Goal: Information Seeking & Learning: Learn about a topic

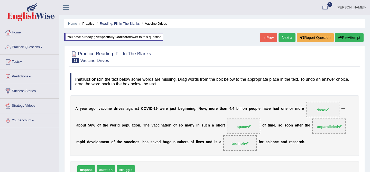
click at [352, 9] on link "[PERSON_NAME]" at bounding box center [351, 6] width 37 height 13
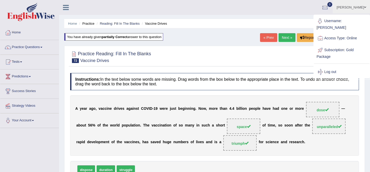
click at [291, 20] on ul "Home Practice Reading: Fill In The Blanks Vaccine Drives" at bounding box center [214, 23] width 301 height 9
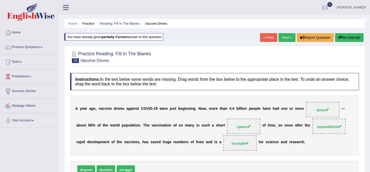
click at [352, 7] on link "[PERSON_NAME]" at bounding box center [351, 6] width 37 height 13
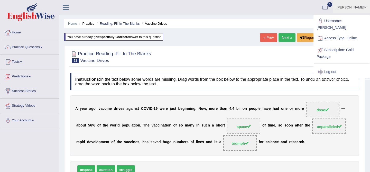
click at [281, 37] on link "Next »" at bounding box center [286, 37] width 17 height 9
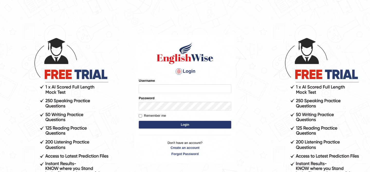
type input "kunwarrupesh"
click at [160, 128] on form "Please fix the following errors: Username kunwarrupesh Password Remember me Log…" at bounding box center [185, 104] width 92 height 52
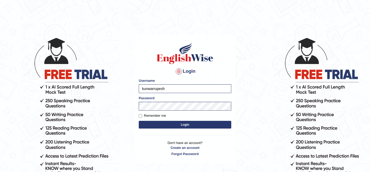
click at [164, 125] on button "Login" at bounding box center [185, 125] width 92 height 8
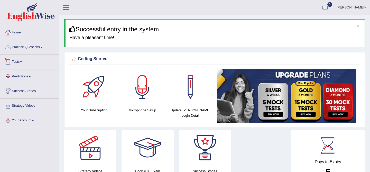
click at [34, 46] on link "Practice Questions" at bounding box center [29, 46] width 59 height 13
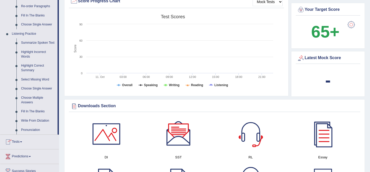
scroll to position [191, 0]
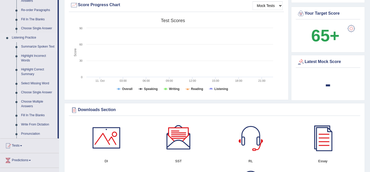
click at [34, 45] on link "Summarize Spoken Text" at bounding box center [38, 46] width 39 height 9
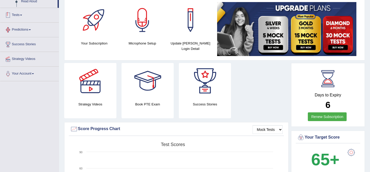
scroll to position [100, 0]
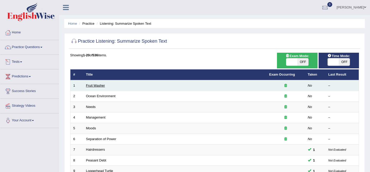
click at [90, 84] on link "Fruit Washer" at bounding box center [95, 85] width 19 height 4
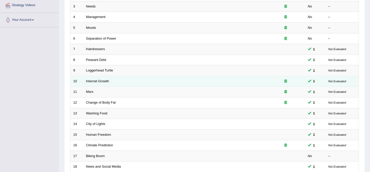
scroll to position [105, 0]
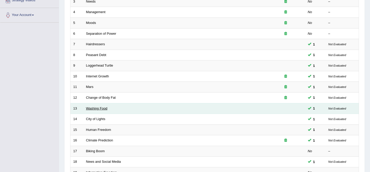
click at [90, 108] on link "Washing Food" at bounding box center [96, 108] width 21 height 4
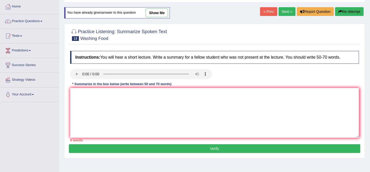
scroll to position [34, 0]
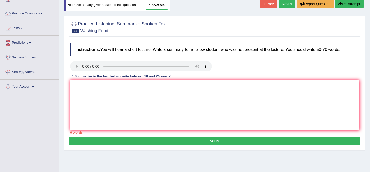
click at [156, 4] on link "show me" at bounding box center [157, 5] width 22 height 9
type textarea "The speaker provided a comprehensive overview of food safety and proper cleanin…"
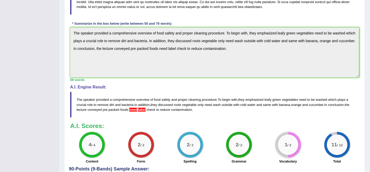
scroll to position [0, 0]
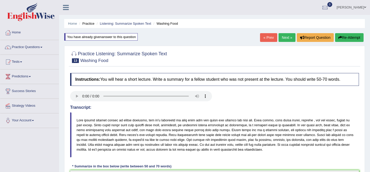
click at [65, 10] on icon at bounding box center [66, 7] width 6 height 7
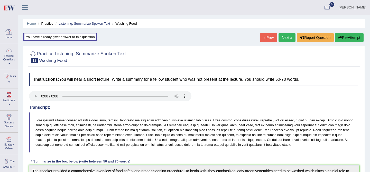
click at [8, 36] on link "Home" at bounding box center [8, 33] width 17 height 17
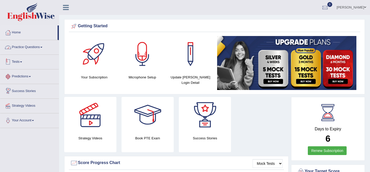
click at [24, 49] on link "Practice Questions" at bounding box center [29, 46] width 59 height 13
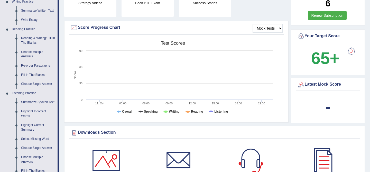
scroll to position [135, 0]
click at [31, 101] on link "Summarize Spoken Text" at bounding box center [38, 102] width 39 height 9
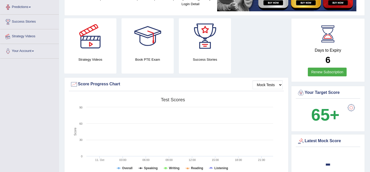
scroll to position [136, 0]
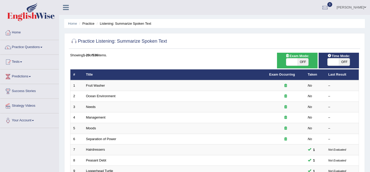
click at [302, 60] on span "OFF" at bounding box center [302, 61] width 11 height 7
checkbox input "true"
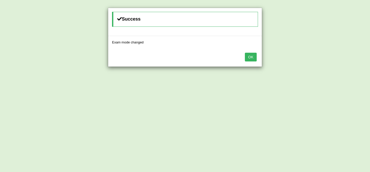
click at [257, 57] on div "OK" at bounding box center [185, 58] width 154 height 18
click at [253, 58] on button "OK" at bounding box center [251, 57] width 12 height 9
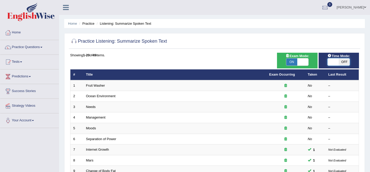
click at [332, 63] on span at bounding box center [332, 61] width 11 height 7
checkbox input "true"
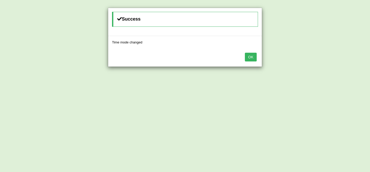
click at [245, 59] on button "OK" at bounding box center [251, 57] width 12 height 9
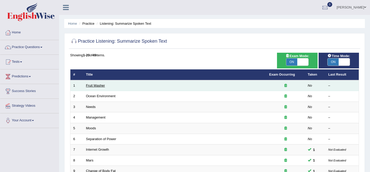
click at [100, 85] on link "Fruit Washer" at bounding box center [95, 85] width 19 height 4
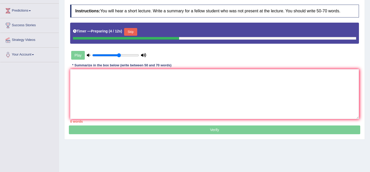
scroll to position [65, 0]
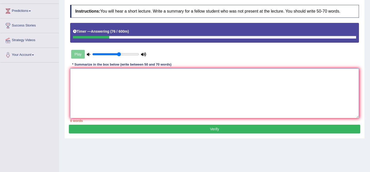
click at [97, 86] on textarea at bounding box center [214, 93] width 289 height 50
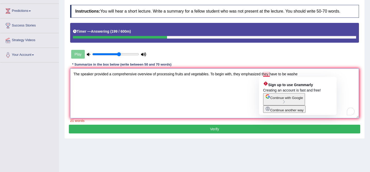
click at [269, 75] on textarea "The speaker provided a comprehensive overview of processing fruits and vegetabl…" at bounding box center [214, 93] width 289 height 50
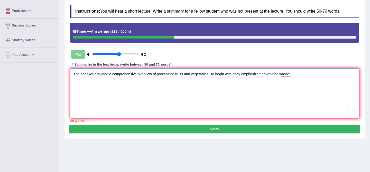
drag, startPoint x: 294, startPoint y: 75, endPoint x: 264, endPoint y: 73, distance: 30.1
click at [264, 73] on textarea "The speaker provided a comprehensive overview of processing fruits and vegetabl…" at bounding box center [214, 93] width 289 height 50
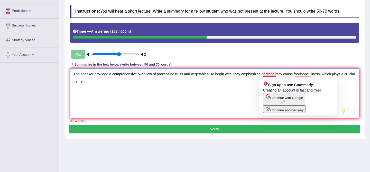
click at [274, 76] on textarea "The speaker provided a comprehensive overview of processing fruits and vegetabl…" at bounding box center [214, 93] width 289 height 50
click at [262, 74] on textarea "The speaker provided a comprehensive overview of processing fruits and vegetabl…" at bounding box center [214, 93] width 289 height 50
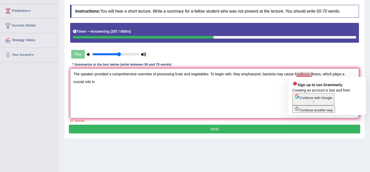
click at [310, 74] on textarea "The speaker provided a comprehensive overview of processing fruits and vegetabl…" at bounding box center [214, 93] width 289 height 50
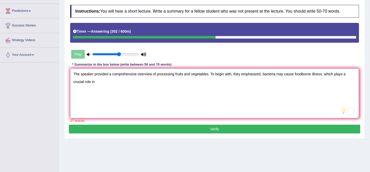
click at [322, 106] on textarea "The speaker provided a comprehensive overview of processing fruits and vegetabl…" at bounding box center [214, 93] width 289 height 50
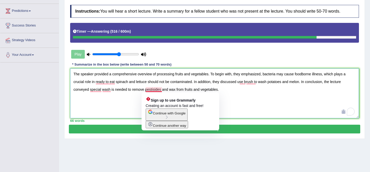
click at [149, 89] on textarea "The speaker provided a comprehensive overview of processing fruits and vegetabl…" at bounding box center [214, 93] width 289 height 50
click at [156, 89] on textarea "The speaker provided a comprehensive overview of processing fruits and vegetabl…" at bounding box center [214, 93] width 289 height 50
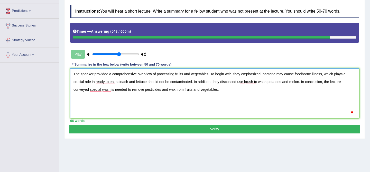
click at [168, 100] on textarea "The speaker provided a comprehensive overview of processing fruits and vegetabl…" at bounding box center [214, 93] width 289 height 50
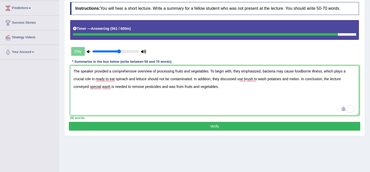
scroll to position [67, 0]
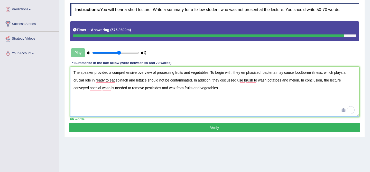
click at [105, 78] on textarea "The speaker provided a comprehensive overview of processing fruits and vegetabl…" at bounding box center [214, 92] width 289 height 50
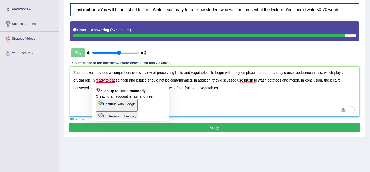
click at [189, 92] on textarea "The speaker provided a comprehensive overview of processing fruits and vegetabl…" at bounding box center [214, 92] width 289 height 50
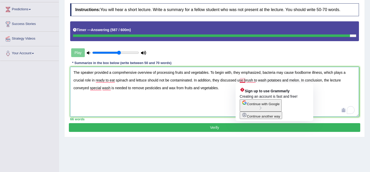
click at [238, 81] on textarea "The speaker provided a comprehensive overview of processing fruits and vegetabl…" at bounding box center [214, 92] width 289 height 50
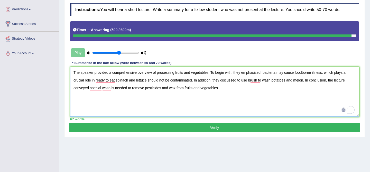
click at [251, 101] on textarea "The speaker provided a comprehensive overview of processing fruits and vegetabl…" at bounding box center [214, 92] width 289 height 50
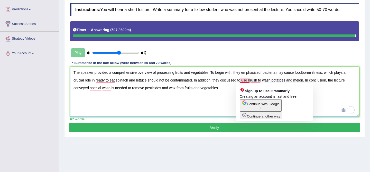
click at [242, 81] on textarea "The speaker provided a comprehensive overview of processing fruits and vegetabl…" at bounding box center [214, 92] width 289 height 50
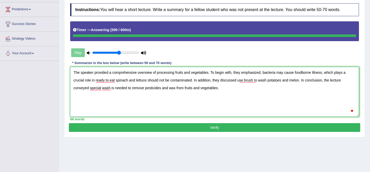
type textarea "The speaker provided a comprehensive overview of processing fruits and vegetabl…"
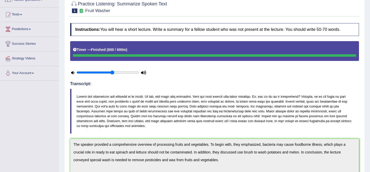
scroll to position [0, 0]
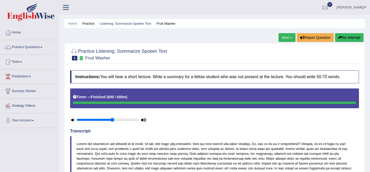
click at [287, 37] on link "Next »" at bounding box center [286, 37] width 17 height 9
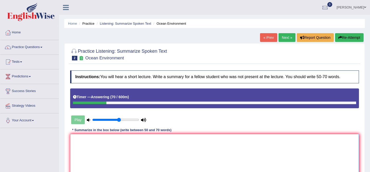
click at [205, 140] on textarea at bounding box center [214, 159] width 289 height 50
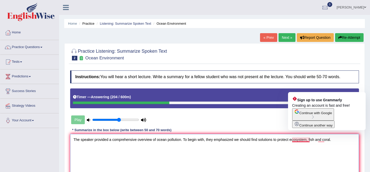
click at [298, 140] on textarea "The speaker provided a comprehensive overview of ocean pollution. To begin with…" at bounding box center [214, 159] width 289 height 50
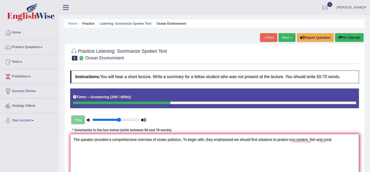
click at [357, 148] on textarea "The speaker provided a comprehensive overview of ocean pollution. To begin with…" at bounding box center [214, 159] width 289 height 50
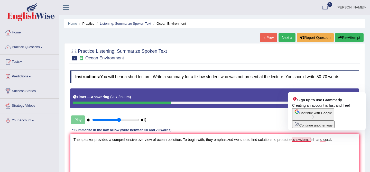
click at [300, 139] on textarea "The speaker provided a comprehensive overview of ocean pollution. To begin with…" at bounding box center [214, 159] width 289 height 50
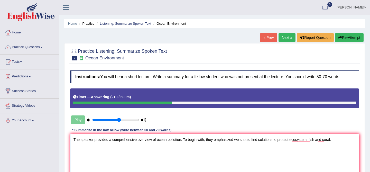
click at [339, 144] on textarea "The speaker provided a comprehensive overview of ocean pollution. To begin with…" at bounding box center [214, 159] width 289 height 50
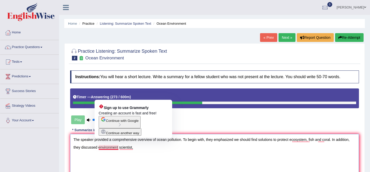
click at [119, 148] on textarea "The speaker provided a comprehensive overview of ocean pollution. To begin with…" at bounding box center [214, 159] width 289 height 50
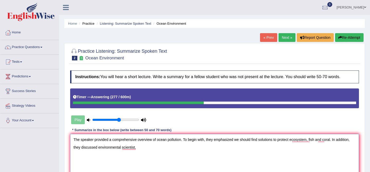
click at [141, 148] on textarea "The speaker provided a comprehensive overview of ocean pollution. To begin with…" at bounding box center [214, 159] width 289 height 50
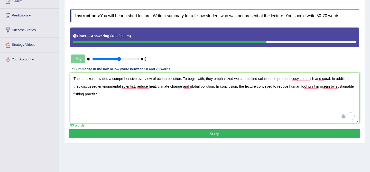
scroll to position [64, 0]
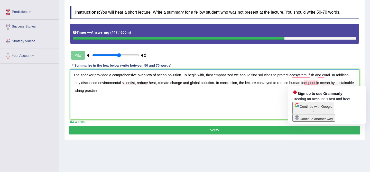
click at [310, 82] on textarea "The speaker provided a comprehensive overview of ocean pollution. To begin with…" at bounding box center [214, 94] width 289 height 50
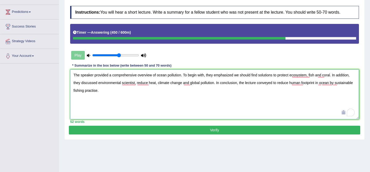
click at [327, 94] on textarea "The speaker provided a comprehensive overview of ocean pollution. To begin with…" at bounding box center [214, 94] width 289 height 50
type textarea "The speaker provided a comprehensive overview of ocean pollution. To begin with…"
click at [192, 133] on button "Verify" at bounding box center [214, 130] width 291 height 9
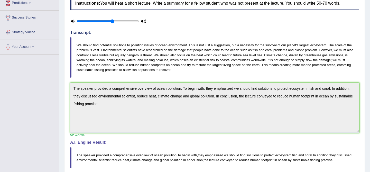
scroll to position [0, 0]
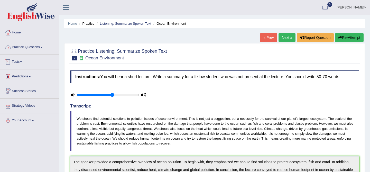
click at [37, 48] on link "Practice Questions" at bounding box center [29, 46] width 59 height 13
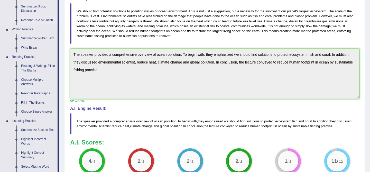
scroll to position [140, 0]
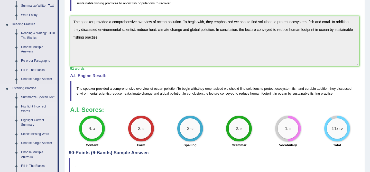
click at [31, 113] on link "Highlight Incorrect Words" at bounding box center [38, 109] width 39 height 14
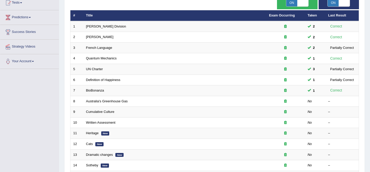
scroll to position [60, 0]
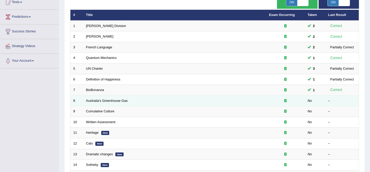
click at [104, 103] on td "Australia's Greenhouse Gas" at bounding box center [174, 100] width 183 height 11
click at [103, 101] on link "Australia's Greenhouse Gas" at bounding box center [107, 101] width 42 height 4
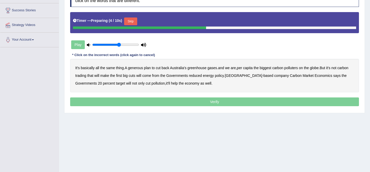
scroll to position [89, 0]
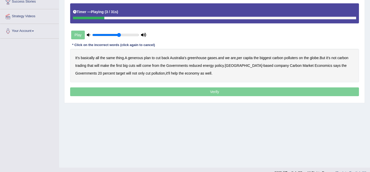
click at [138, 58] on b "generous" at bounding box center [135, 58] width 15 height 4
click at [318, 58] on b "globe" at bounding box center [314, 58] width 9 height 4
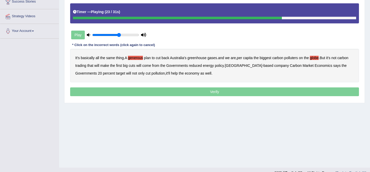
click at [224, 65] on b "policy" at bounding box center [219, 65] width 9 height 4
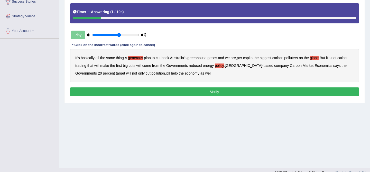
click at [164, 92] on button "Verify" at bounding box center [214, 91] width 289 height 9
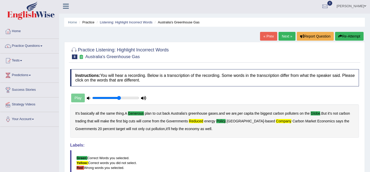
scroll to position [0, 0]
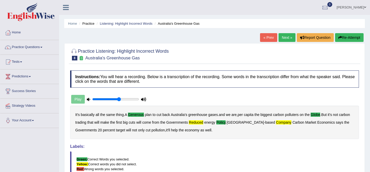
click at [350, 36] on button "Re-Attempt" at bounding box center [349, 37] width 29 height 9
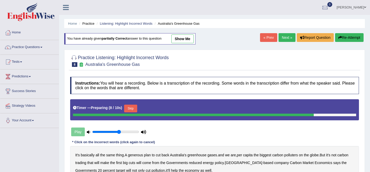
click at [270, 39] on link "« Prev" at bounding box center [268, 37] width 17 height 9
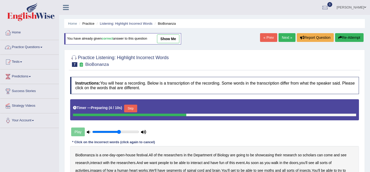
click at [31, 47] on link "Practice Questions" at bounding box center [29, 46] width 59 height 13
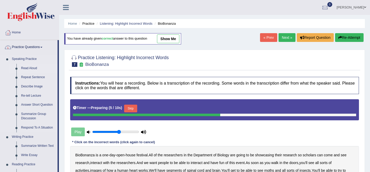
click at [30, 70] on link "Read Aloud" at bounding box center [38, 68] width 39 height 9
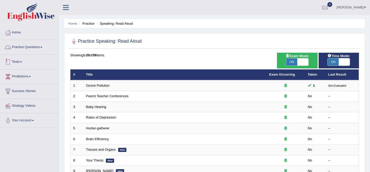
click at [19, 46] on link "Practice Questions" at bounding box center [29, 46] width 59 height 13
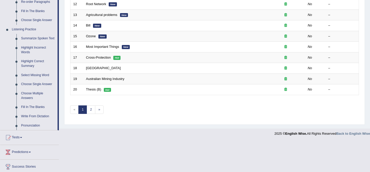
scroll to position [199, 0]
click at [29, 51] on link "Highlight Incorrect Words" at bounding box center [38, 50] width 39 height 14
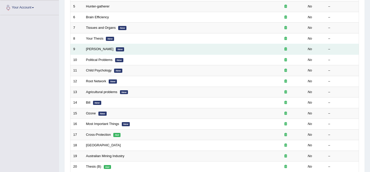
scroll to position [168, 0]
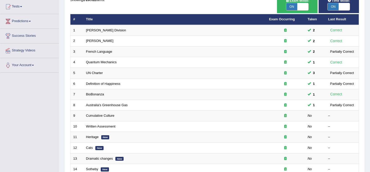
scroll to position [55, 0]
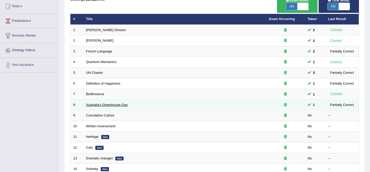
click at [105, 104] on link "Australia's Greenhouse Gas" at bounding box center [107, 105] width 42 height 4
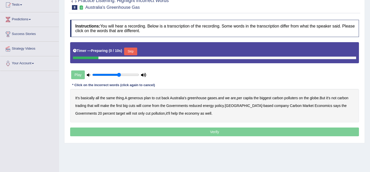
scroll to position [58, 0]
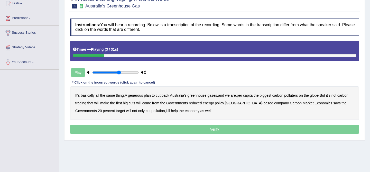
click at [137, 96] on b "generous" at bounding box center [135, 95] width 15 height 4
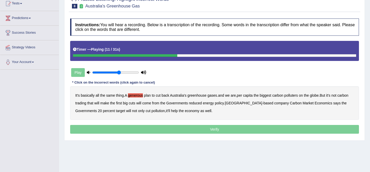
click at [318, 95] on b "globe" at bounding box center [314, 95] width 9 height 4
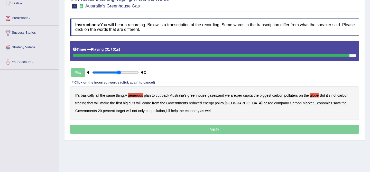
click at [76, 72] on div "Play" at bounding box center [108, 72] width 77 height 13
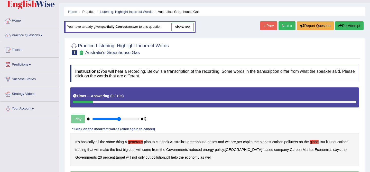
scroll to position [0, 0]
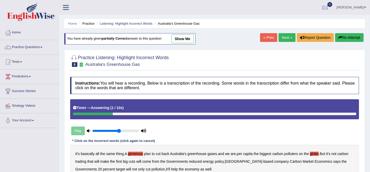
click at [268, 41] on link "« Prev" at bounding box center [268, 37] width 17 height 9
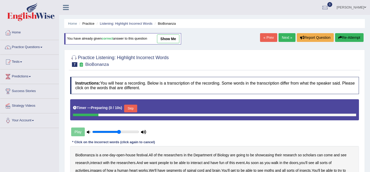
click at [284, 38] on link "Next »" at bounding box center [286, 37] width 17 height 9
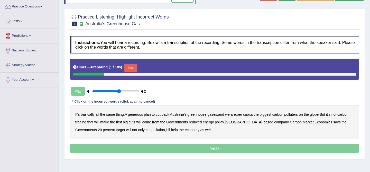
scroll to position [41, 0]
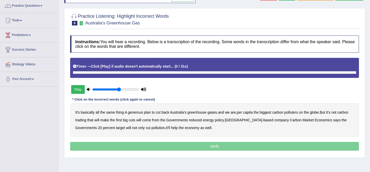
click at [318, 114] on b "globe" at bounding box center [314, 112] width 9 height 4
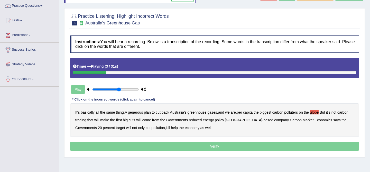
click at [137, 113] on b "generous" at bounding box center [135, 112] width 15 height 4
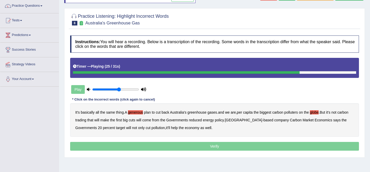
click at [224, 121] on b "policy" at bounding box center [219, 120] width 9 height 4
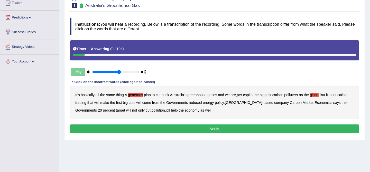
scroll to position [0, 0]
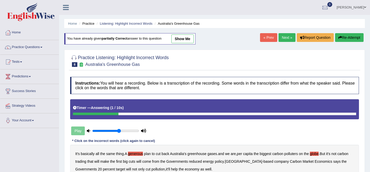
click at [283, 38] on link "Next »" at bounding box center [286, 37] width 17 height 9
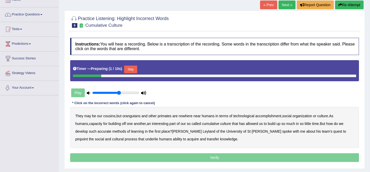
scroll to position [48, 0]
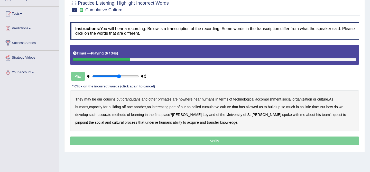
click at [271, 100] on b "accomplishment" at bounding box center [268, 99] width 26 height 4
click at [154, 108] on b "interesting" at bounding box center [160, 107] width 17 height 4
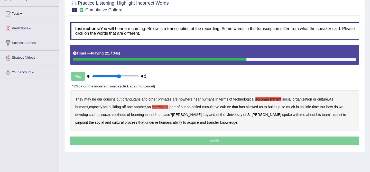
click at [97, 114] on b "accurate" at bounding box center [104, 114] width 14 height 4
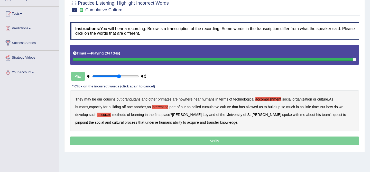
click at [124, 120] on b "cultural" at bounding box center [118, 122] width 12 height 4
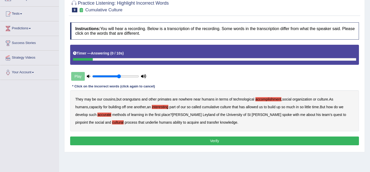
click at [207, 123] on b "transfer" at bounding box center [213, 122] width 12 height 4
click at [179, 141] on button "Verify" at bounding box center [214, 140] width 289 height 9
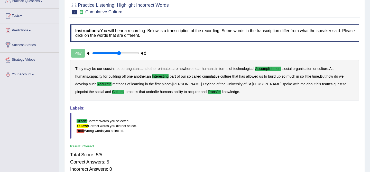
scroll to position [0, 0]
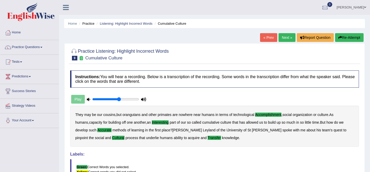
click at [281, 39] on link "Next »" at bounding box center [286, 37] width 17 height 9
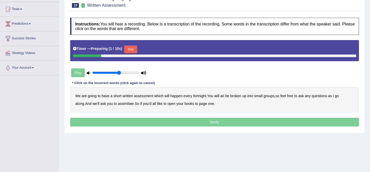
scroll to position [52, 0]
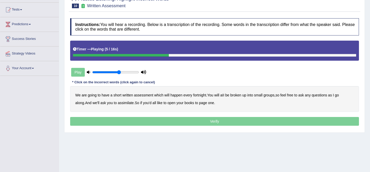
click at [239, 95] on b "broken" at bounding box center [235, 95] width 11 height 4
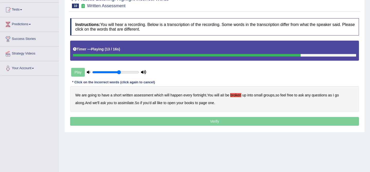
click at [119, 103] on b "assimilate" at bounding box center [126, 103] width 16 height 4
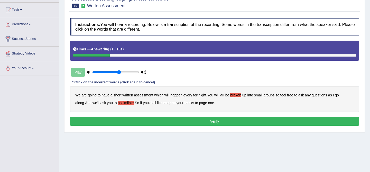
click at [159, 122] on button "Verify" at bounding box center [214, 121] width 289 height 9
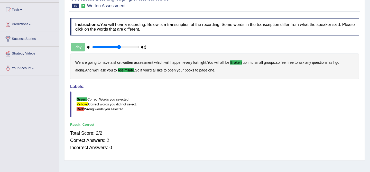
scroll to position [0, 0]
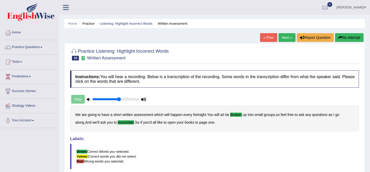
click at [285, 39] on link "Next »" at bounding box center [286, 37] width 17 height 9
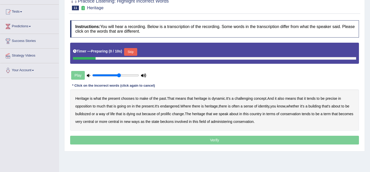
scroll to position [50, 0]
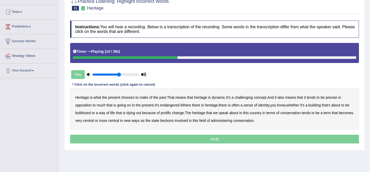
click at [334, 97] on b "precise" at bounding box center [331, 97] width 12 height 4
click at [268, 106] on b "identity" at bounding box center [263, 105] width 11 height 4
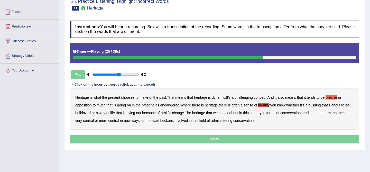
click at [171, 112] on b "prolific" at bounding box center [166, 113] width 10 height 4
click at [174, 120] on b "beckons" at bounding box center [166, 120] width 13 height 4
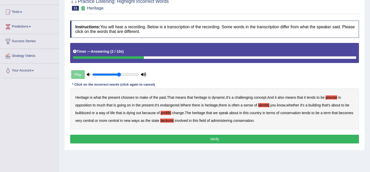
click at [238, 138] on button "Verify" at bounding box center [214, 139] width 289 height 9
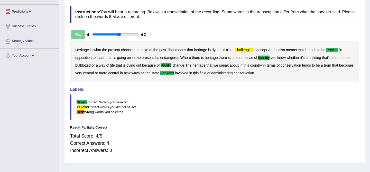
scroll to position [0, 0]
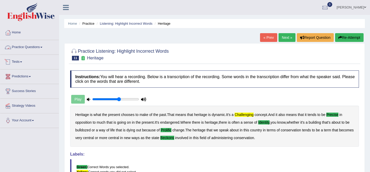
click at [24, 48] on link "Practice Questions" at bounding box center [29, 46] width 59 height 13
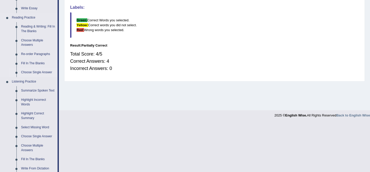
scroll to position [148, 0]
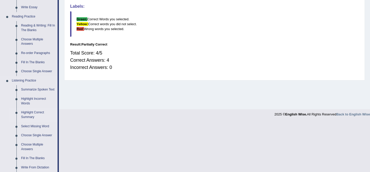
click at [35, 117] on link "Highlight Correct Summary" at bounding box center [38, 115] width 39 height 14
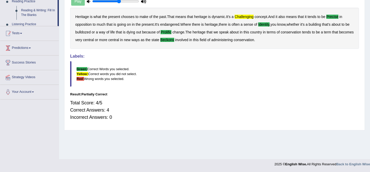
scroll to position [98, 0]
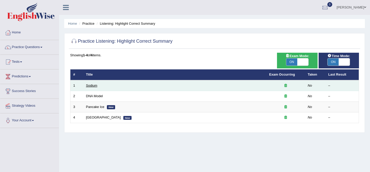
click at [92, 85] on link "Sodium" at bounding box center [91, 85] width 11 height 4
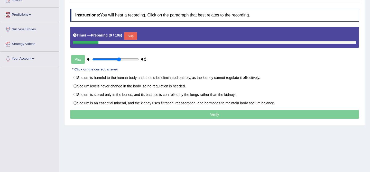
scroll to position [62, 0]
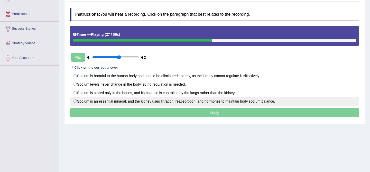
click at [203, 100] on label "Sodium is an essential mineral, and the kidney uses ﬁltration, reabsorption, an…" at bounding box center [214, 101] width 289 height 9
radio input "true"
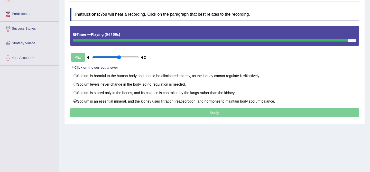
click at [213, 110] on p "Verify" at bounding box center [214, 112] width 289 height 9
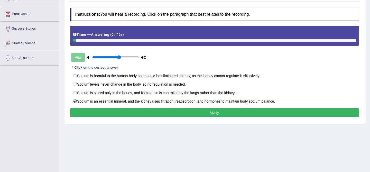
click at [213, 110] on button "Verify" at bounding box center [214, 112] width 289 height 9
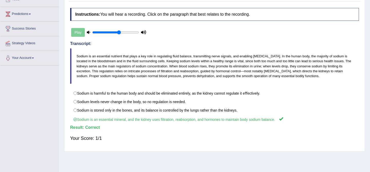
scroll to position [0, 0]
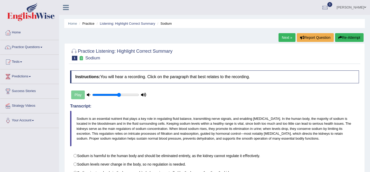
click at [284, 39] on link "Next »" at bounding box center [286, 37] width 17 height 9
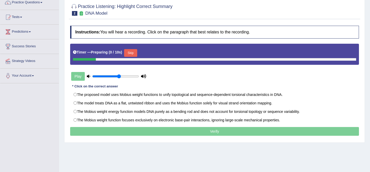
scroll to position [46, 0]
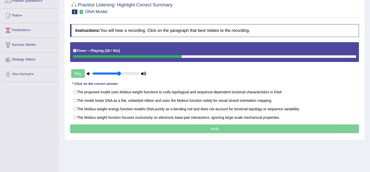
click at [284, 39] on div "Instructions: You will hear a recording. Click on the paragraph that best relat…" at bounding box center [214, 79] width 291 height 115
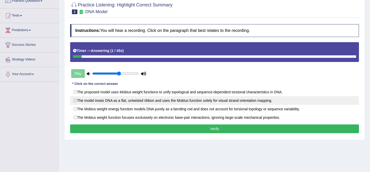
click at [206, 102] on label "The model treats DNA as a ﬂat, untwisted ribbon and uses the Mobius function so…" at bounding box center [214, 100] width 289 height 9
radio input "true"
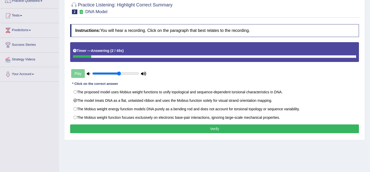
click at [203, 125] on button "Verify" at bounding box center [214, 128] width 289 height 9
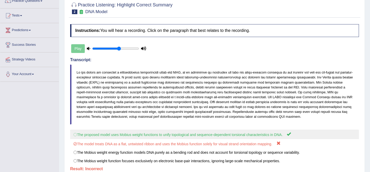
click at [209, 139] on label "The proposed model uses Mobius weight functions to unify topological and sequen…" at bounding box center [214, 134] width 289 height 10
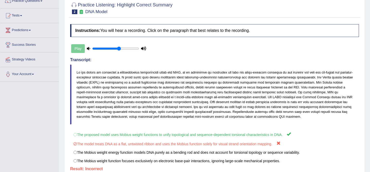
scroll to position [0, 0]
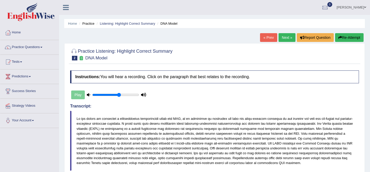
click at [339, 38] on icon "button" at bounding box center [340, 38] width 4 height 4
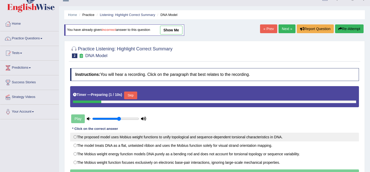
click at [175, 136] on label "The proposed model uses Mobius weight functions to unify topological and sequen…" at bounding box center [214, 137] width 289 height 9
radio input "true"
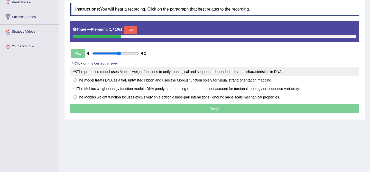
scroll to position [98, 0]
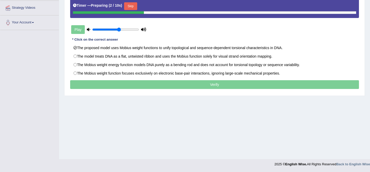
click at [193, 86] on p "Verify" at bounding box center [214, 84] width 289 height 9
click at [133, 7] on button "Skip" at bounding box center [130, 6] width 13 height 8
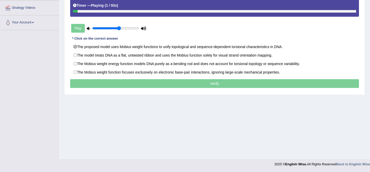
click at [165, 86] on p "Verify" at bounding box center [214, 83] width 289 height 9
drag, startPoint x: 89, startPoint y: 12, endPoint x: 269, endPoint y: 19, distance: 180.2
click at [268, 20] on div "Instructions: You will hear a recording. Click on the paragraph that best relat…" at bounding box center [214, 33] width 291 height 115
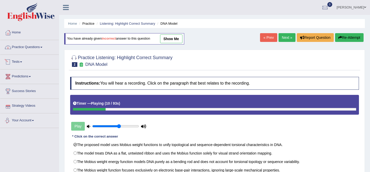
click at [34, 49] on link "Practice Questions" at bounding box center [29, 46] width 59 height 13
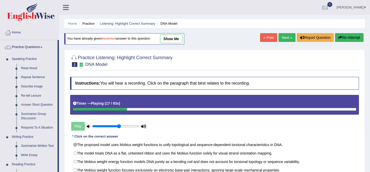
click at [285, 38] on link "Next »" at bounding box center [286, 37] width 17 height 9
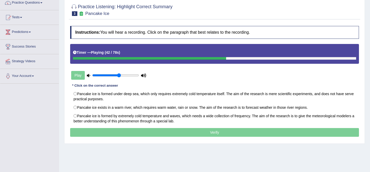
scroll to position [50, 0]
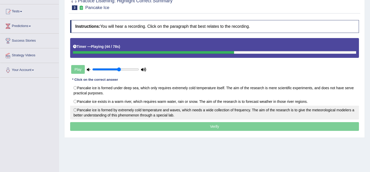
click at [157, 117] on label "Pancake ice is formed by extremely cold temperature and waves, which needs a wi…" at bounding box center [214, 113] width 289 height 14
radio input "true"
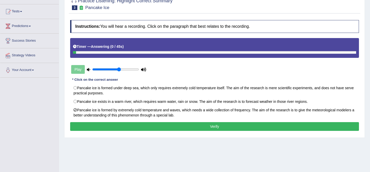
click at [208, 128] on button "Verify" at bounding box center [214, 126] width 289 height 9
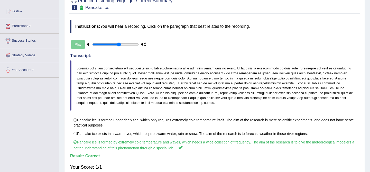
scroll to position [0, 0]
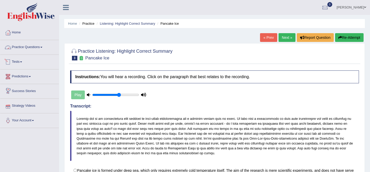
click at [30, 43] on link "Practice Questions" at bounding box center [29, 46] width 59 height 13
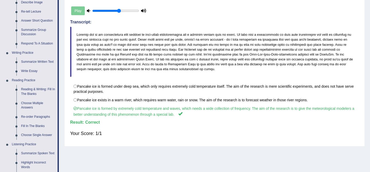
scroll to position [88, 0]
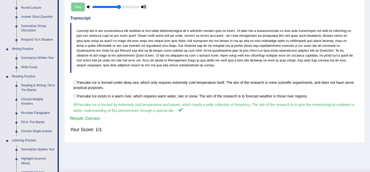
click at [43, 111] on link "Re-order Paragraphs" at bounding box center [38, 112] width 39 height 9
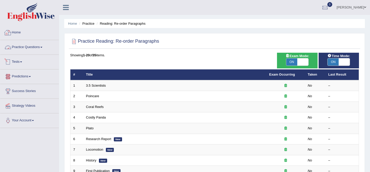
click at [17, 38] on link "Home" at bounding box center [29, 31] width 59 height 13
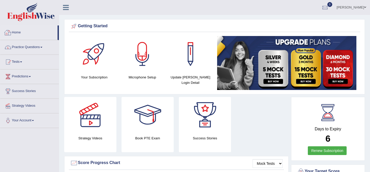
click at [24, 44] on link "Practice Questions" at bounding box center [29, 46] width 59 height 13
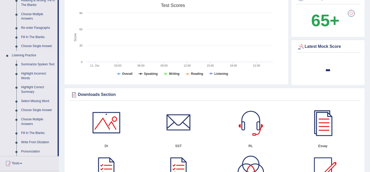
scroll to position [174, 0]
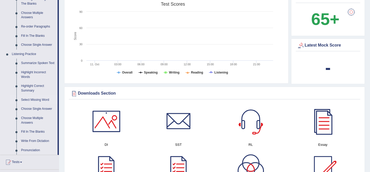
click at [36, 104] on link "Select Missing Word" at bounding box center [38, 99] width 39 height 9
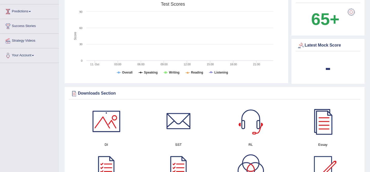
scroll to position [125, 0]
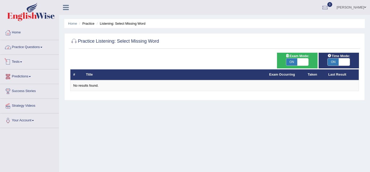
click at [29, 44] on link "Practice Questions" at bounding box center [29, 46] width 59 height 13
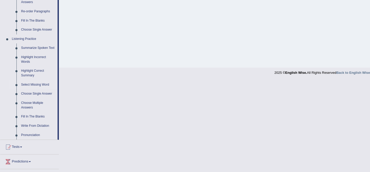
scroll to position [192, 0]
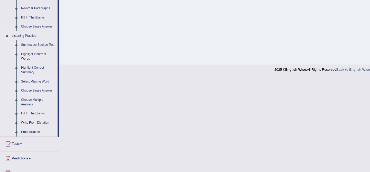
click at [31, 95] on link "Choose Single Answer" at bounding box center [38, 90] width 39 height 9
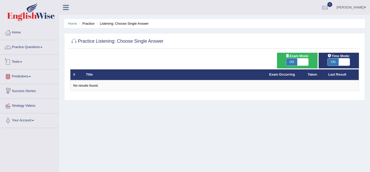
click at [26, 48] on link "Practice Questions" at bounding box center [29, 46] width 59 height 13
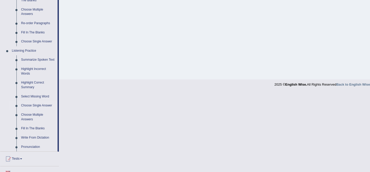
scroll to position [204, 0]
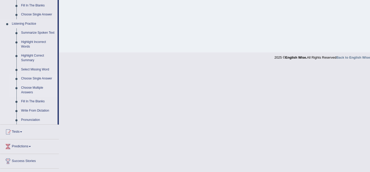
click at [35, 95] on link "Choose Multiple Answers" at bounding box center [38, 90] width 39 height 14
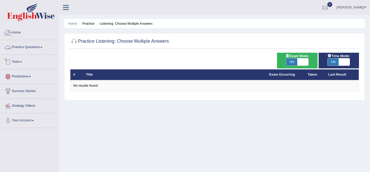
click at [25, 46] on link "Practice Questions" at bounding box center [29, 46] width 59 height 13
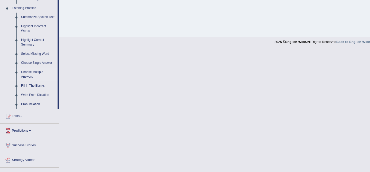
scroll to position [221, 0]
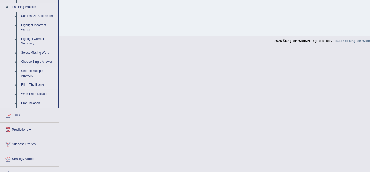
click at [39, 89] on link "Fill In The Blanks" at bounding box center [38, 84] width 39 height 9
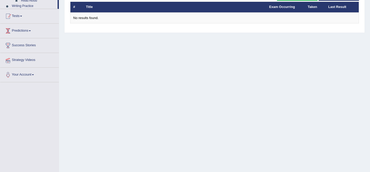
scroll to position [98, 0]
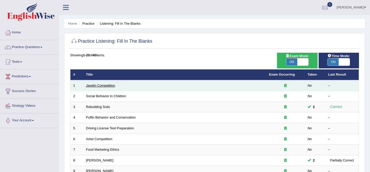
click at [101, 86] on link "Javelin Competition" at bounding box center [100, 85] width 29 height 4
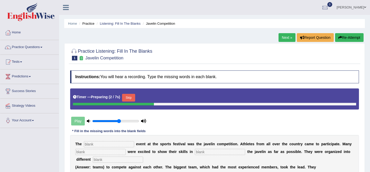
click at [115, 144] on input "text" at bounding box center [109, 144] width 50 height 6
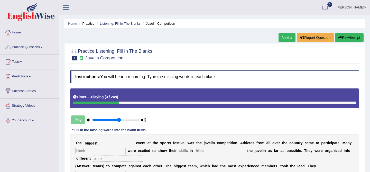
type input "biggest"
click at [109, 153] on input "text" at bounding box center [100, 151] width 50 height 6
type input "people"
click at [210, 149] on input "text" at bounding box center [220, 151] width 50 height 6
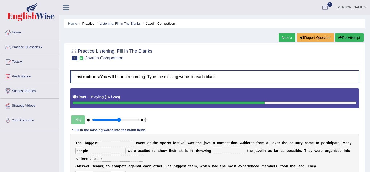
type input "throwing"
click at [93, 158] on input "text" at bounding box center [118, 158] width 50 height 6
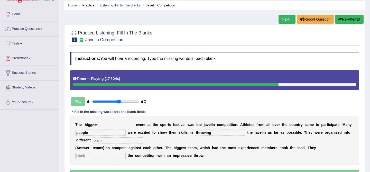
scroll to position [19, 0]
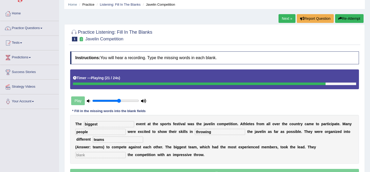
type input "teams"
click at [99, 153] on input "text" at bounding box center [100, 155] width 50 height 6
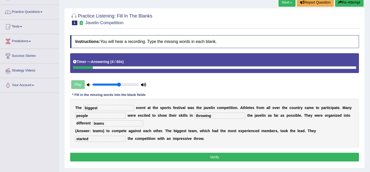
scroll to position [35, 0]
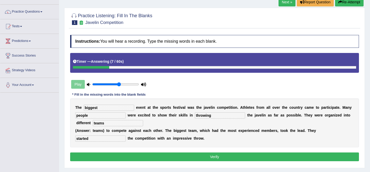
type input "started"
click at [104, 115] on input "people" at bounding box center [100, 115] width 50 height 6
click at [118, 155] on button "Verify" at bounding box center [214, 156] width 289 height 9
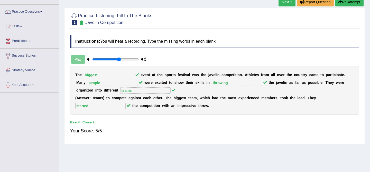
scroll to position [0, 0]
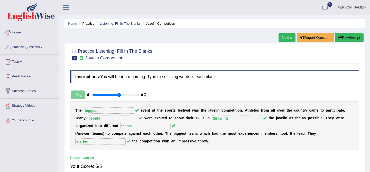
click at [282, 37] on link "Next »" at bounding box center [286, 37] width 17 height 9
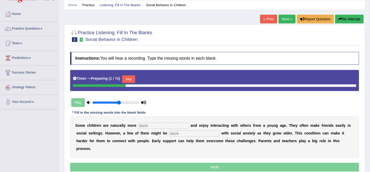
scroll to position [22, 0]
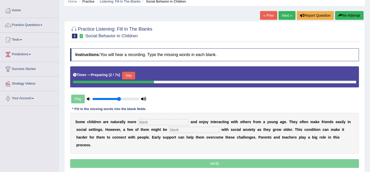
click at [153, 121] on input "text" at bounding box center [163, 122] width 50 height 6
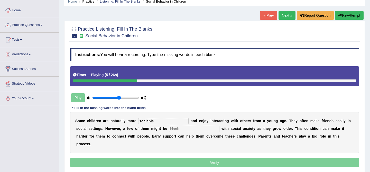
type input "sociable"
click at [193, 129] on input "text" at bounding box center [194, 129] width 50 height 6
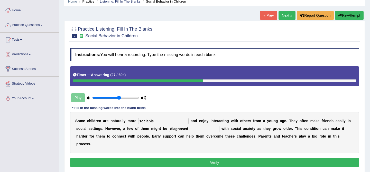
type input "diagnosed"
click at [190, 158] on button "Verify" at bounding box center [214, 162] width 289 height 9
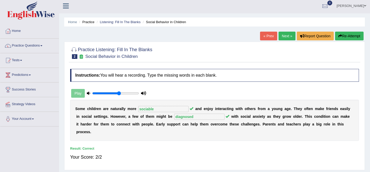
scroll to position [0, 0]
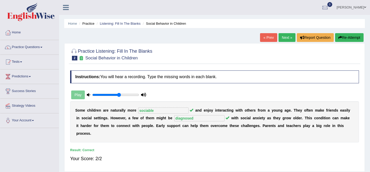
click at [283, 39] on link "Next »" at bounding box center [286, 37] width 17 height 9
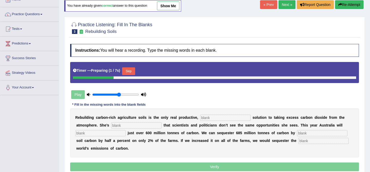
scroll to position [36, 0]
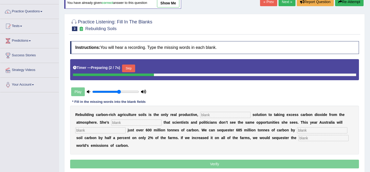
click at [225, 114] on input "text" at bounding box center [225, 115] width 50 height 6
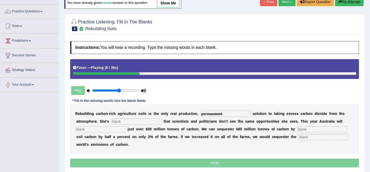
click at [225, 114] on input "permanewnt" at bounding box center [225, 114] width 50 height 6
type input "permanewnt"
click at [133, 122] on input "text" at bounding box center [136, 121] width 50 height 6
type input "frustated"
click at [100, 131] on input "text" at bounding box center [100, 129] width 50 height 6
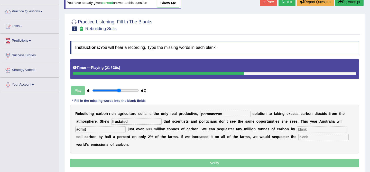
type input "admit"
click at [305, 128] on input "text" at bounding box center [322, 129] width 50 height 6
type input "increasing"
click at [307, 139] on input "text" at bounding box center [323, 137] width 50 height 6
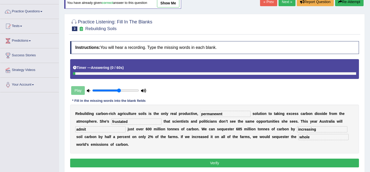
type input "whole"
click at [233, 114] on input "permanewnt" at bounding box center [225, 114] width 50 height 6
type input "permanent"
click at [131, 119] on input "frustated" at bounding box center [136, 121] width 50 height 6
click at [117, 122] on input "frustated" at bounding box center [136, 121] width 50 height 6
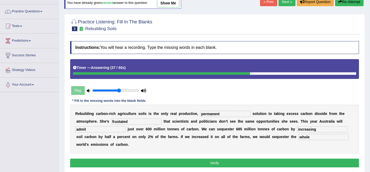
click at [121, 121] on input "frustated" at bounding box center [136, 121] width 50 height 6
type input "frustrated"
click at [180, 162] on button "Verify" at bounding box center [214, 162] width 289 height 9
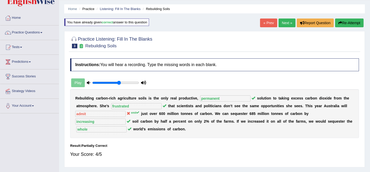
scroll to position [0, 0]
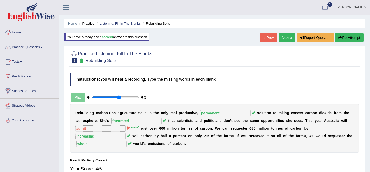
click at [284, 38] on link "Next »" at bounding box center [286, 37] width 17 height 9
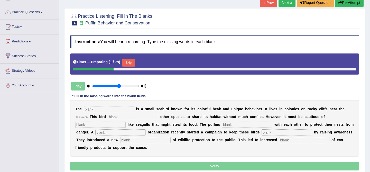
scroll to position [35, 0]
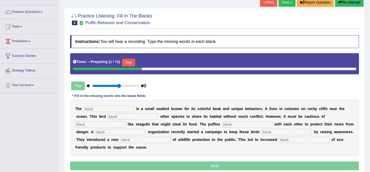
click at [113, 108] on input "text" at bounding box center [109, 109] width 50 height 6
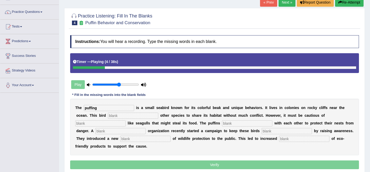
type input "puffing"
click at [108, 118] on input "text" at bounding box center [133, 115] width 50 height 6
type input "allows"
click at [222, 123] on input "text" at bounding box center [247, 123] width 50 height 6
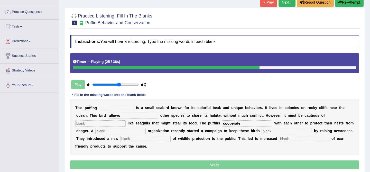
type input "cooperate"
click at [108, 127] on div "T h e puffing i s a s m a l l s e a b i r d k n o w n f o r i t s c o l o r f u…" at bounding box center [214, 127] width 289 height 57
click at [261, 132] on input "text" at bounding box center [286, 131] width 50 height 6
type input "safe"
click at [279, 139] on input "text" at bounding box center [304, 139] width 50 height 6
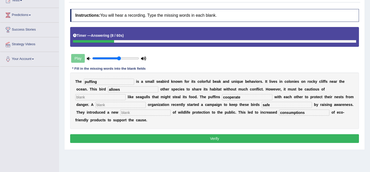
scroll to position [0, 0]
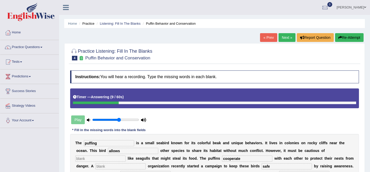
type input "consumptions"
click at [267, 37] on link "« Prev" at bounding box center [268, 37] width 17 height 9
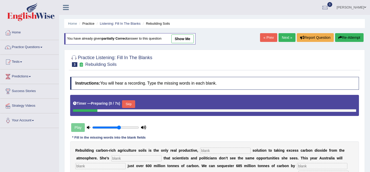
click at [284, 33] on link "Next »" at bounding box center [286, 37] width 17 height 9
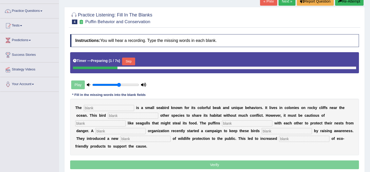
scroll to position [37, 0]
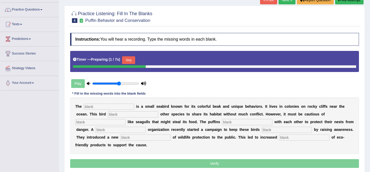
click at [105, 106] on input "text" at bounding box center [109, 107] width 50 height 6
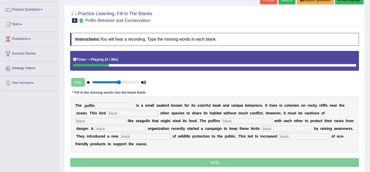
type input "puffin"
click at [115, 113] on input "text" at bounding box center [133, 113] width 50 height 6
type input "allows"
click at [222, 120] on input "text" at bounding box center [247, 121] width 50 height 6
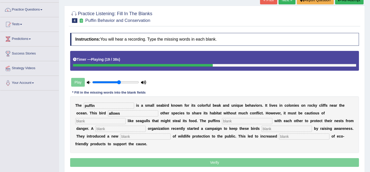
click at [222, 119] on input "text" at bounding box center [247, 121] width 50 height 6
type input "cooperate"
click at [95, 126] on input "text" at bounding box center [120, 129] width 50 height 6
type input "corpotayer"
click at [261, 127] on input "text" at bounding box center [286, 129] width 50 height 6
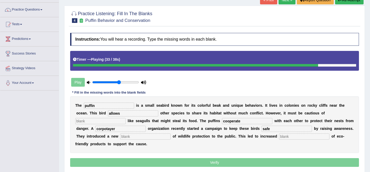
type input "safe"
click at [120, 138] on input "text" at bounding box center [145, 136] width 50 height 6
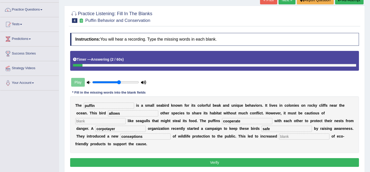
type input "conseptions"
click at [247, 140] on div "T h e puffin i s a s m a l l s e a b i r d k n o w n f o r i t s c o l o r f u …" at bounding box center [214, 124] width 289 height 57
click at [279, 138] on input "text" at bounding box center [304, 136] width 50 height 6
type input "consumptions"
click at [95, 127] on input "corpotayer" at bounding box center [120, 129] width 50 height 6
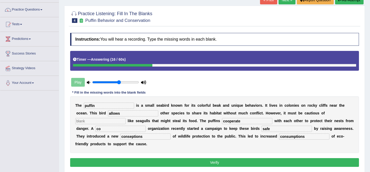
type input "c"
click at [279, 2] on link "Next »" at bounding box center [286, 0] width 17 height 9
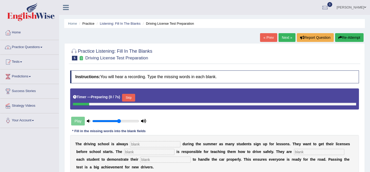
click at [27, 49] on link "Practice Questions" at bounding box center [29, 46] width 59 height 13
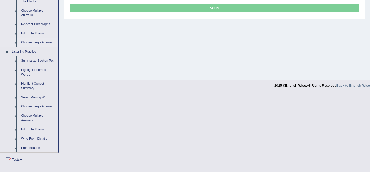
scroll to position [182, 0]
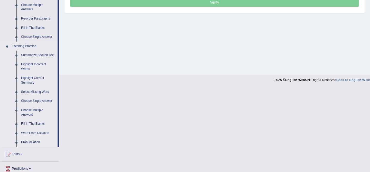
click at [33, 137] on link "Write From Dictation" at bounding box center [38, 132] width 39 height 9
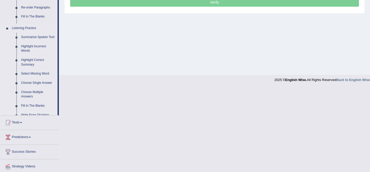
scroll to position [98, 0]
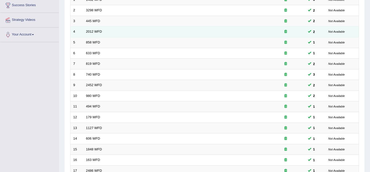
scroll to position [168, 0]
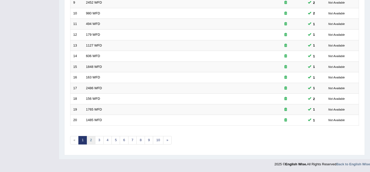
click at [92, 140] on link "2" at bounding box center [91, 140] width 8 height 8
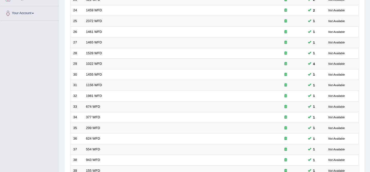
scroll to position [168, 0]
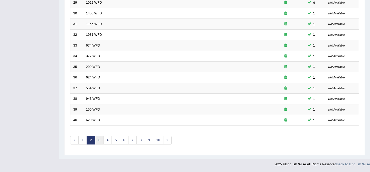
click at [99, 143] on link "3" at bounding box center [99, 140] width 8 height 8
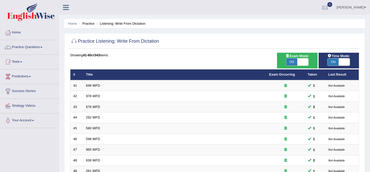
scroll to position [168, 0]
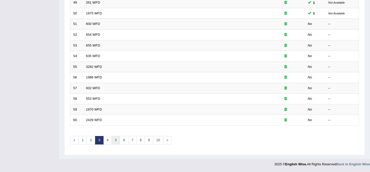
click at [114, 142] on link "5" at bounding box center [115, 140] width 8 height 8
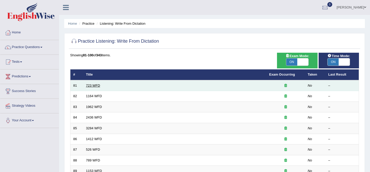
click at [87, 85] on link "723 WFD" at bounding box center [93, 85] width 14 height 4
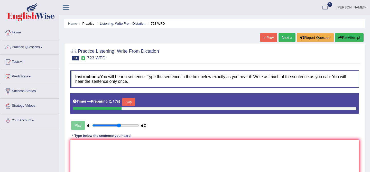
click at [92, 155] on textarea at bounding box center [214, 164] width 289 height 50
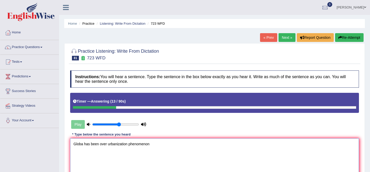
click at [83, 143] on textarea "Globa has been over urbanization phenomenon" at bounding box center [214, 163] width 289 height 50
click at [164, 145] on textarea "Globalization has been over urbanization phenomenon" at bounding box center [214, 163] width 289 height 50
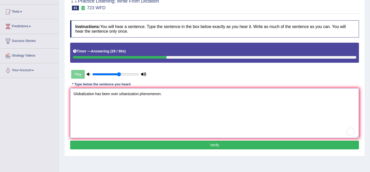
scroll to position [50, 0]
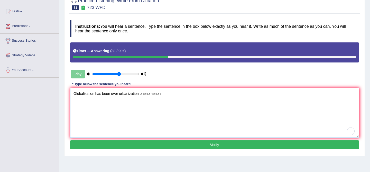
type textarea "Globalization has been over urbanization phenomenon."
click at [185, 146] on button "Verify" at bounding box center [214, 144] width 289 height 9
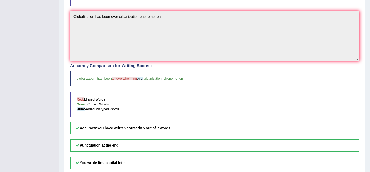
scroll to position [0, 0]
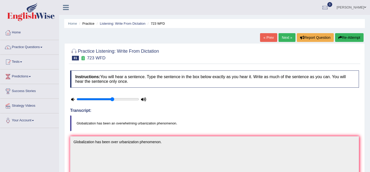
click at [285, 41] on link "Next »" at bounding box center [286, 37] width 17 height 9
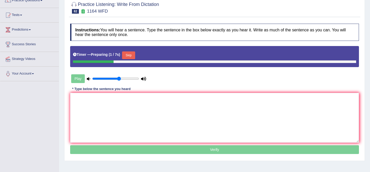
scroll to position [47, 0]
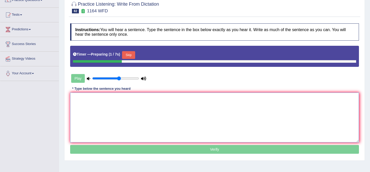
click at [149, 120] on textarea at bounding box center [214, 117] width 289 height 50
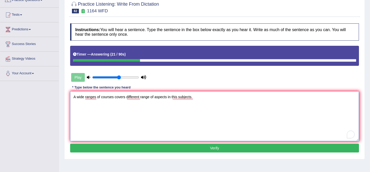
click at [96, 97] on textarea "A wide ranges of courses covers different range of aspects in this subjects." at bounding box center [214, 116] width 289 height 50
click at [124, 97] on textarea "A wide ranges range of courses covers different range of aspects in this subjec…" at bounding box center [214, 116] width 289 height 50
click at [148, 97] on textarea "A wide ranges range of courses course covers different range of aspects in this…" at bounding box center [214, 116] width 289 height 50
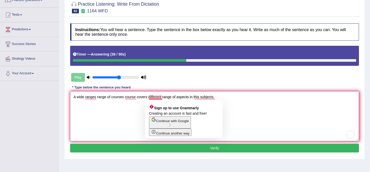
click at [163, 98] on textarea "A wide ranges range of courses course covers different range of aspects in this…" at bounding box center [214, 116] width 289 height 50
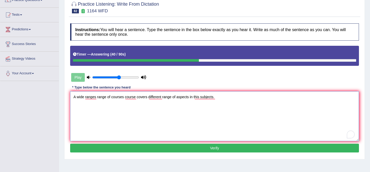
click at [189, 96] on textarea "A wide ranges range of courses course covers different range of aspects in this…" at bounding box center [214, 116] width 289 height 50
click at [216, 97] on textarea "A wide ranges range of courses course covers different range of aspects aspects…" at bounding box center [214, 116] width 289 height 50
type textarea "A wide ranges range of courses course covers different range of aspects aspects…"
click at [219, 146] on button "Verify" at bounding box center [214, 148] width 289 height 9
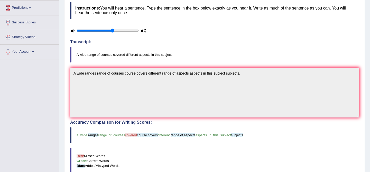
scroll to position [93, 0]
